Goal: Task Accomplishment & Management: Manage account settings

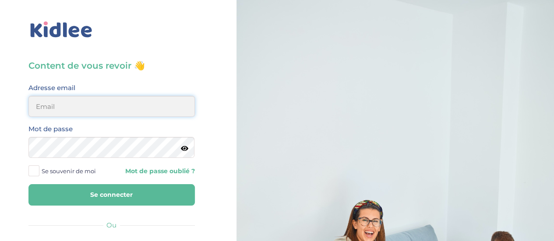
click at [108, 104] on input "email" at bounding box center [111, 106] width 166 height 21
click at [85, 104] on input "email" at bounding box center [111, 106] width 166 height 21
type input "carolinedecre44@gmail.com"
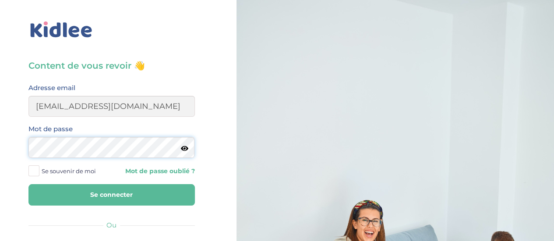
click at [28, 184] on button "Se connecter" at bounding box center [111, 194] width 166 height 21
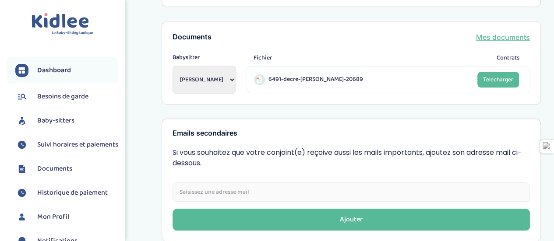
scroll to position [350, 0]
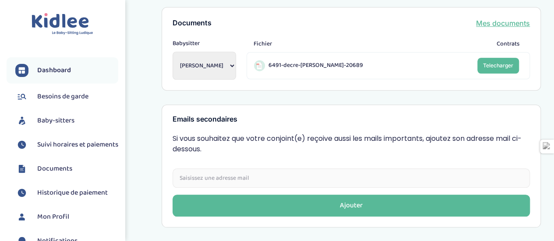
click at [53, 124] on span "Baby-sitters" at bounding box center [55, 121] width 37 height 11
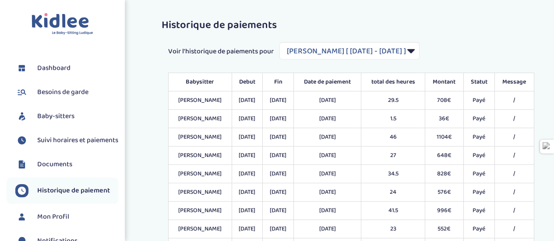
select select "1792"
click at [378, 55] on select "Filtrer par Contrat [PERSON_NAME] [ [DATE] - [DATE] ]" at bounding box center [349, 51] width 140 height 18
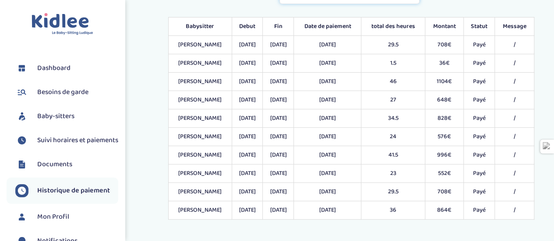
scroll to position [89, 0]
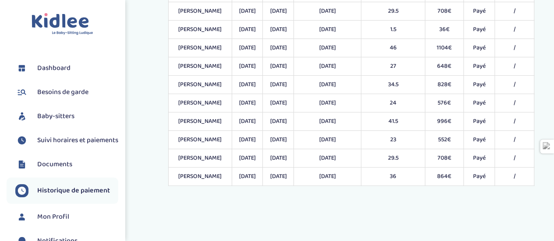
click at [69, 93] on span "Besoins de garde" at bounding box center [62, 92] width 51 height 11
